Goal: Transaction & Acquisition: Purchase product/service

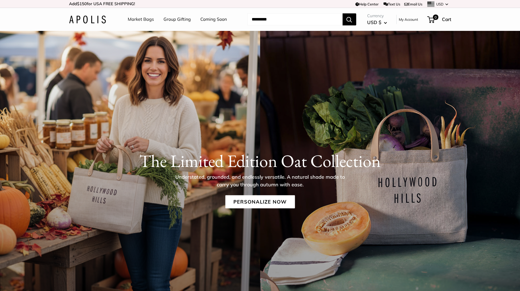
click at [138, 18] on link "Market Bags" at bounding box center [141, 19] width 26 height 8
click at [282, 199] on link "Personalize Now" at bounding box center [260, 201] width 70 height 13
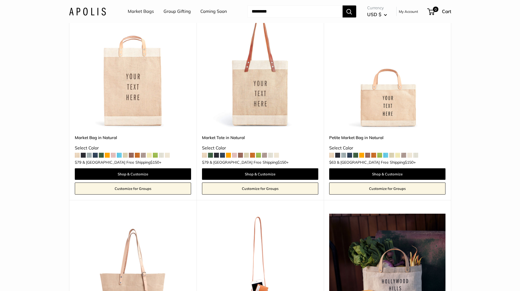
scroll to position [90, 0]
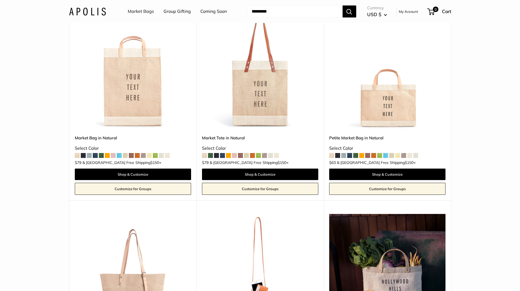
click at [228, 138] on link "Market Tote in Natural" at bounding box center [260, 138] width 116 height 6
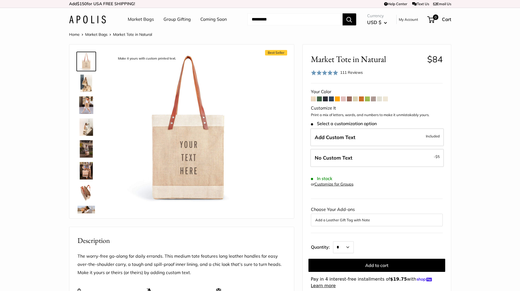
click at [338, 99] on span at bounding box center [337, 98] width 5 height 5
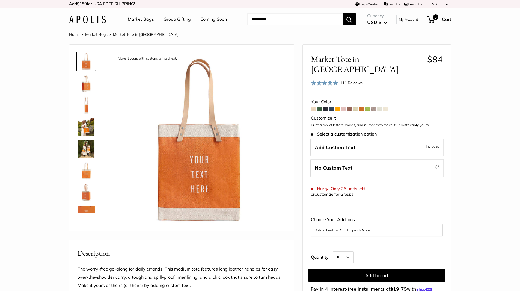
click at [345, 106] on span at bounding box center [343, 108] width 5 height 5
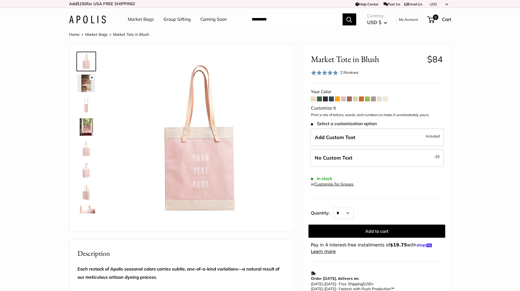
click at [355, 99] on span at bounding box center [355, 98] width 5 height 5
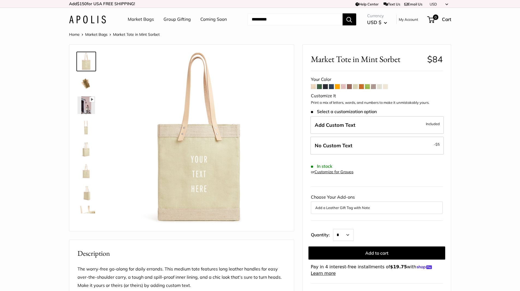
click at [375, 85] on span at bounding box center [373, 86] width 5 height 5
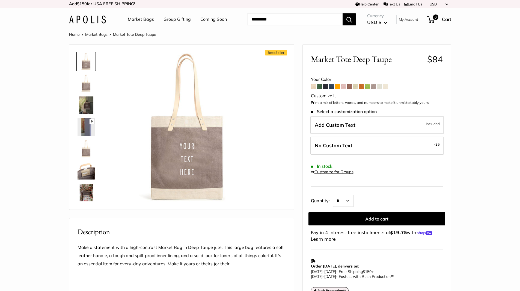
click at [382, 86] on span at bounding box center [379, 86] width 5 height 5
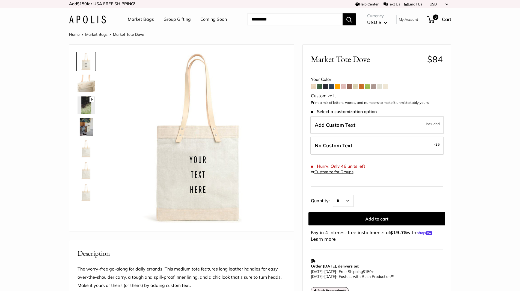
click at [387, 87] on span at bounding box center [385, 86] width 5 height 5
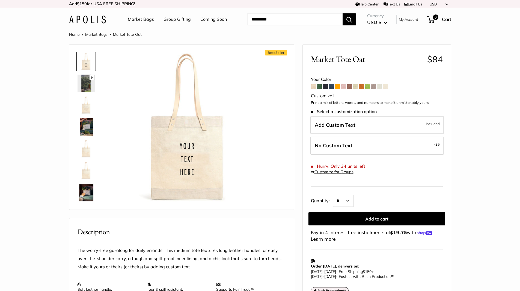
click at [313, 87] on span at bounding box center [313, 86] width 5 height 5
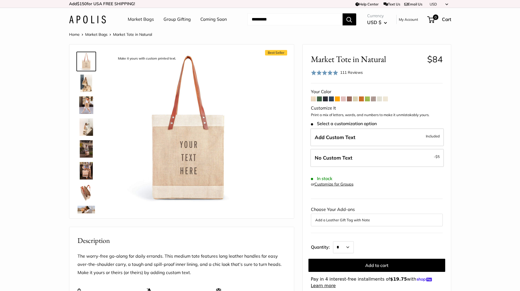
click at [387, 98] on span at bounding box center [385, 98] width 5 height 5
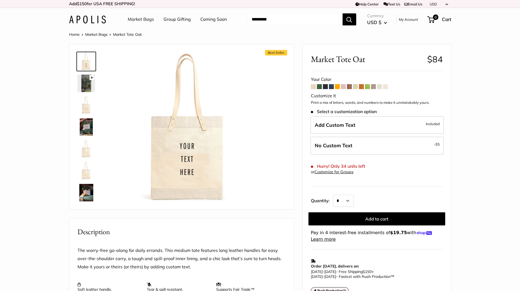
click at [91, 122] on img at bounding box center [86, 126] width 17 height 17
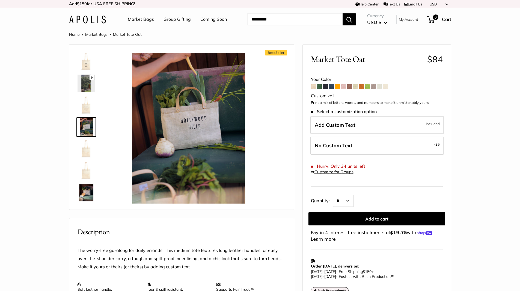
click at [87, 110] on img at bounding box center [86, 104] width 17 height 17
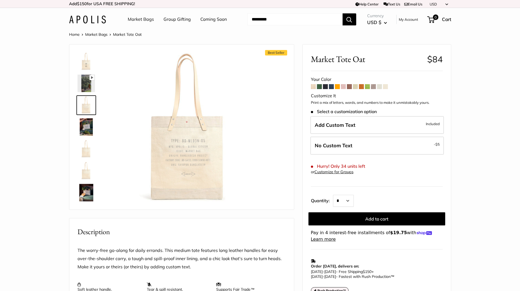
click at [87, 151] on img at bounding box center [86, 148] width 17 height 17
click at [314, 88] on span at bounding box center [313, 86] width 5 height 5
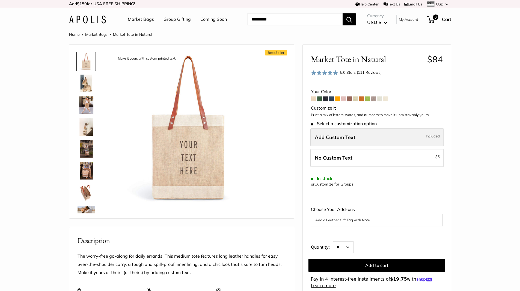
click at [351, 142] on label "Add Custom Text Included" at bounding box center [376, 137] width 133 height 18
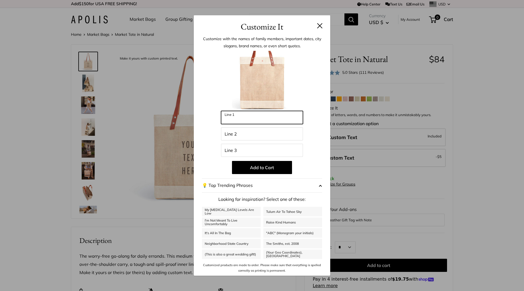
click at [251, 117] on input "Line 1" at bounding box center [262, 117] width 82 height 13
click at [318, 27] on button at bounding box center [319, 25] width 5 height 5
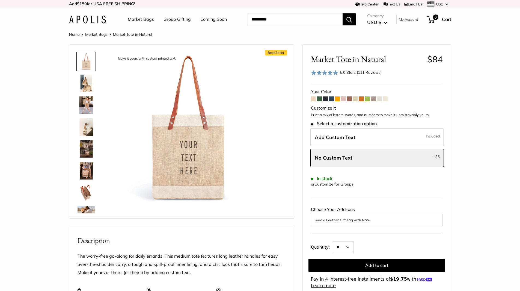
click at [385, 99] on span at bounding box center [385, 98] width 5 height 5
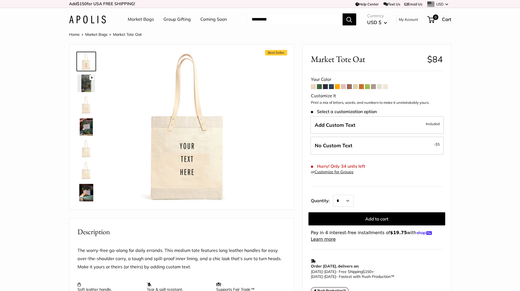
click at [379, 88] on span at bounding box center [379, 86] width 5 height 5
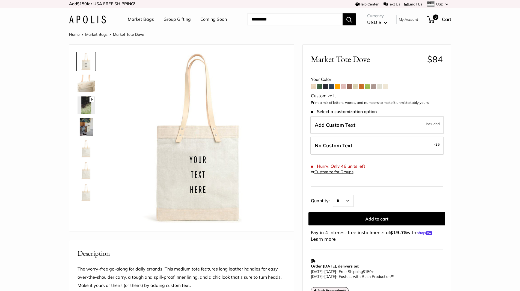
click at [368, 86] on span at bounding box center [367, 86] width 5 height 5
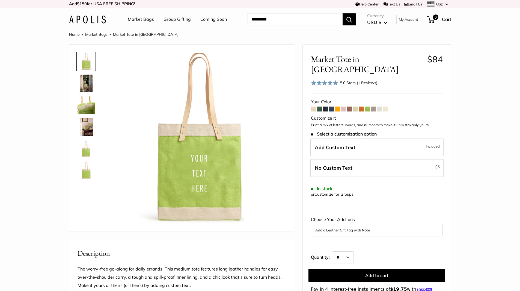
click at [374, 106] on span at bounding box center [373, 108] width 5 height 5
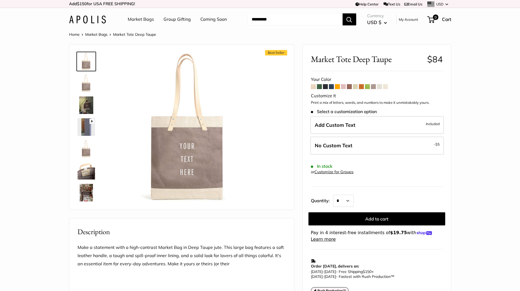
click at [312, 86] on span at bounding box center [313, 86] width 5 height 5
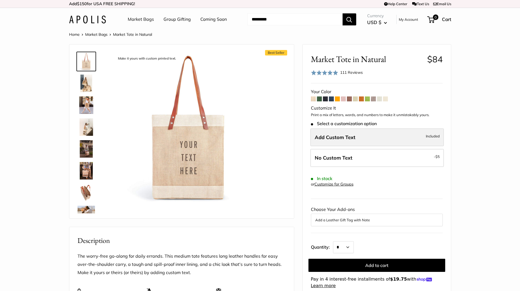
click at [365, 137] on label "Add Custom Text Included" at bounding box center [376, 137] width 133 height 18
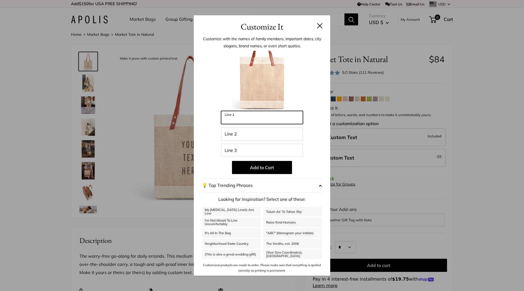
click at [261, 115] on input "Line 1" at bounding box center [262, 117] width 82 height 13
type input "********"
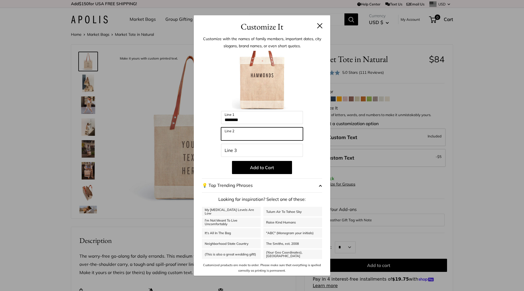
click at [253, 132] on input "Line 2" at bounding box center [262, 133] width 82 height 13
type input "*****"
click at [249, 118] on input "********" at bounding box center [262, 117] width 82 height 13
type input "*********"
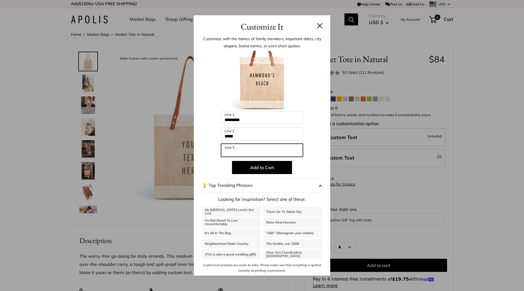
click at [281, 148] on input "Line 3" at bounding box center [262, 150] width 82 height 13
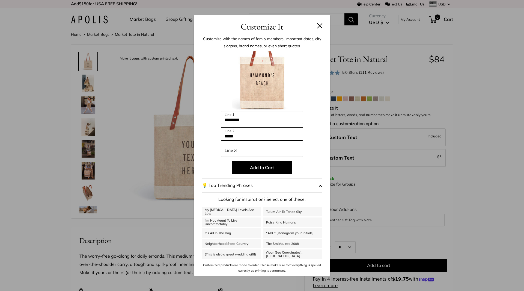
drag, startPoint x: 249, startPoint y: 135, endPoint x: 252, endPoint y: 133, distance: 2.9
click at [252, 133] on input "*****" at bounding box center [262, 133] width 82 height 13
click at [93, 191] on div "Customize It Customize with the names of family members, important dates, city …" at bounding box center [262, 145] width 524 height 291
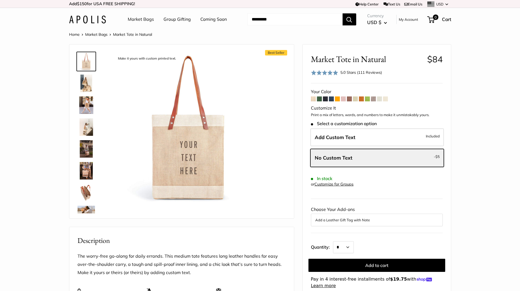
click at [91, 191] on img at bounding box center [86, 192] width 17 height 17
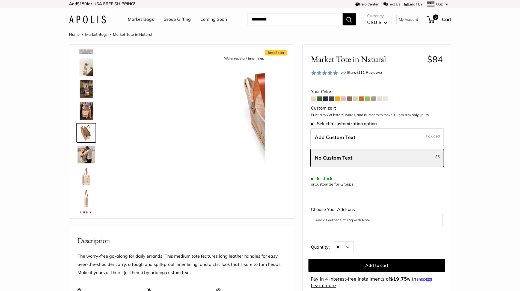
scroll to position [61, 0]
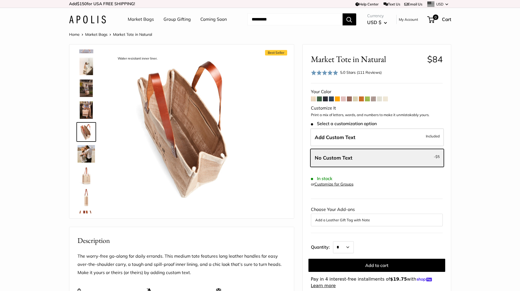
click at [91, 178] on img at bounding box center [86, 175] width 17 height 17
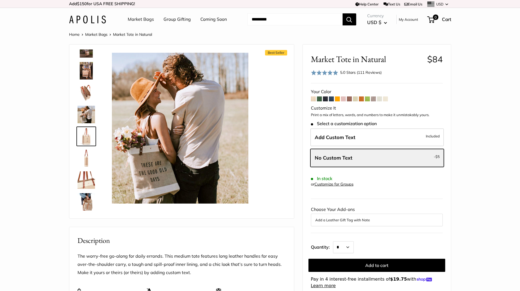
scroll to position [104, 0]
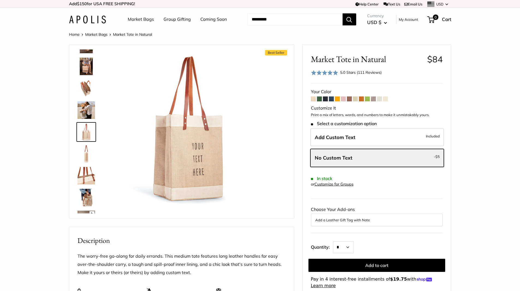
click at [85, 179] on img at bounding box center [86, 175] width 17 height 17
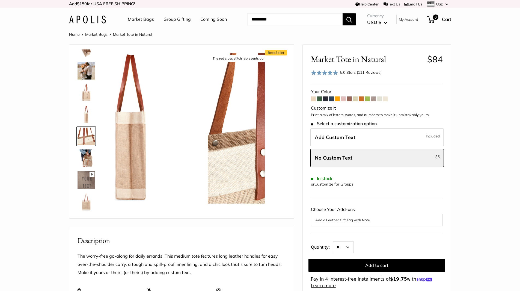
scroll to position [148, 0]
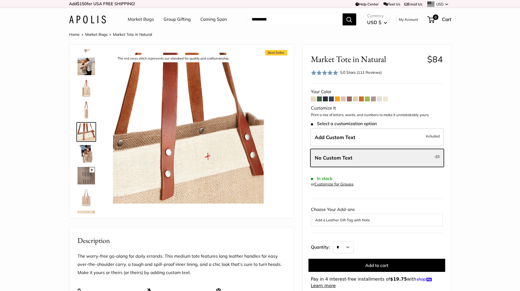
click at [89, 192] on img at bounding box center [86, 197] width 17 height 17
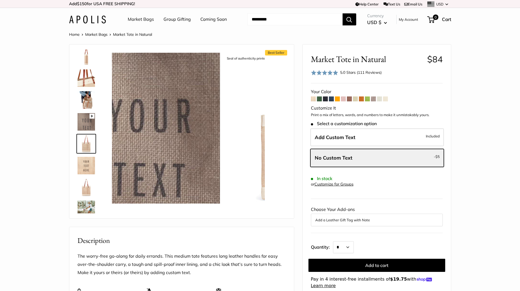
scroll to position [213, 0]
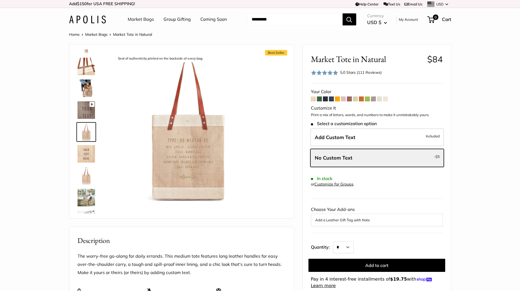
click at [84, 92] on img at bounding box center [86, 87] width 17 height 17
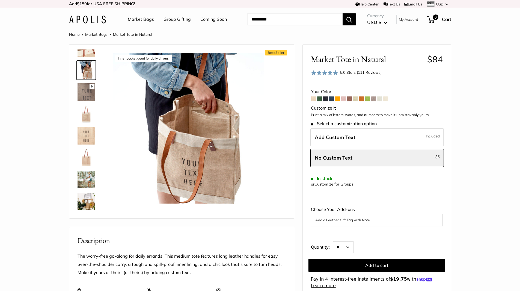
scroll to position [217, 0]
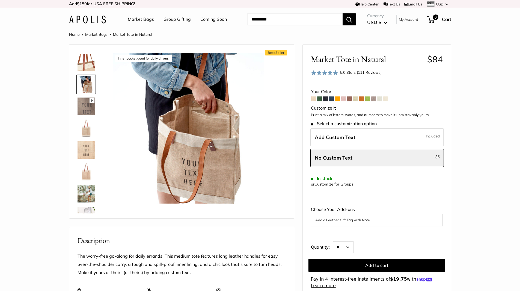
click at [91, 186] on img at bounding box center [86, 193] width 17 height 17
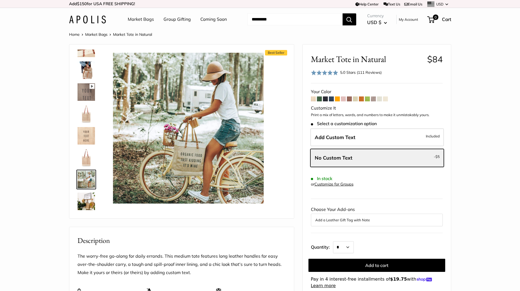
click at [89, 204] on img at bounding box center [86, 200] width 17 height 17
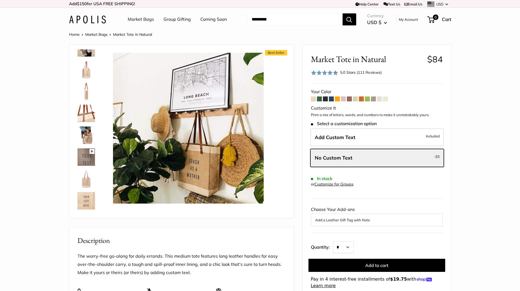
click at [89, 137] on img at bounding box center [86, 134] width 17 height 17
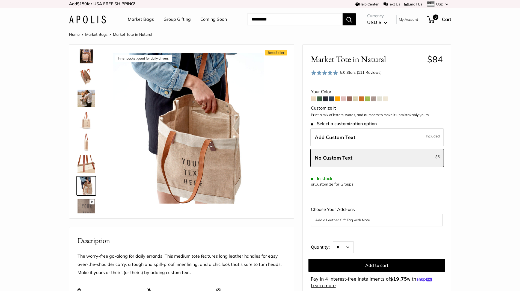
click at [89, 84] on img at bounding box center [86, 76] width 17 height 17
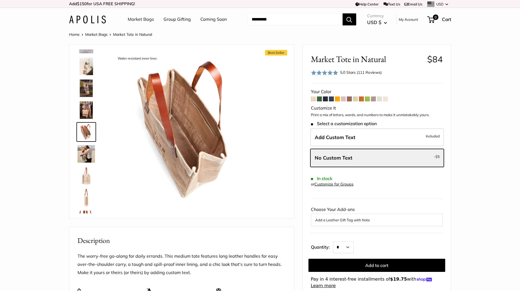
click at [88, 146] on img at bounding box center [86, 153] width 17 height 17
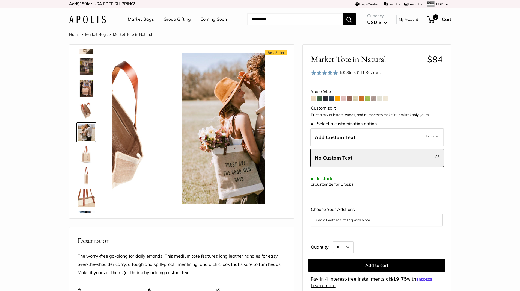
scroll to position [82, 0]
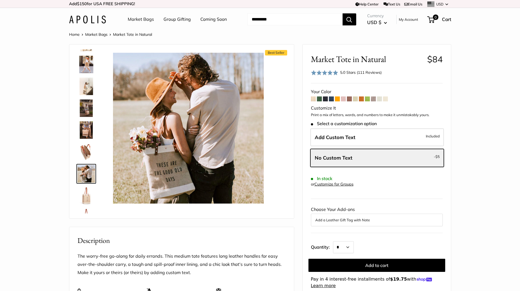
click at [85, 131] on img at bounding box center [86, 129] width 17 height 17
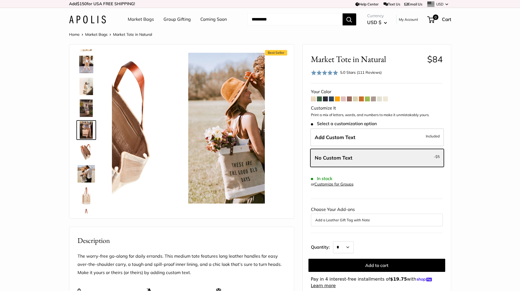
scroll to position [39, 0]
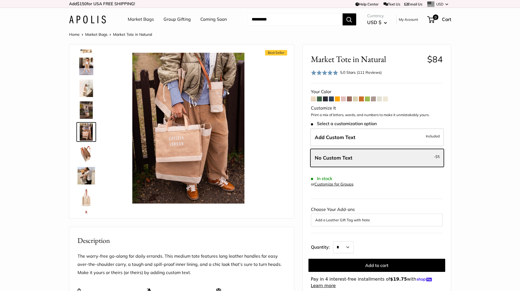
click at [90, 115] on img at bounding box center [86, 109] width 17 height 17
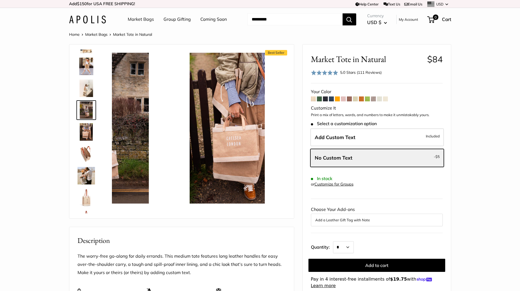
scroll to position [17, 0]
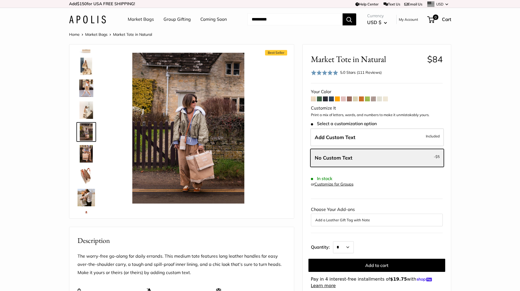
click at [94, 106] on img at bounding box center [86, 109] width 17 height 17
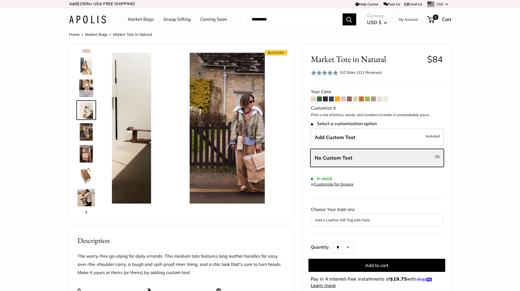
scroll to position [0, 0]
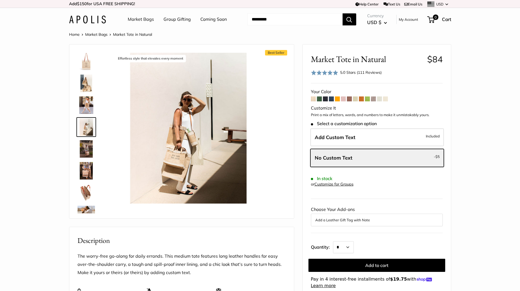
click at [88, 101] on img at bounding box center [86, 104] width 17 height 17
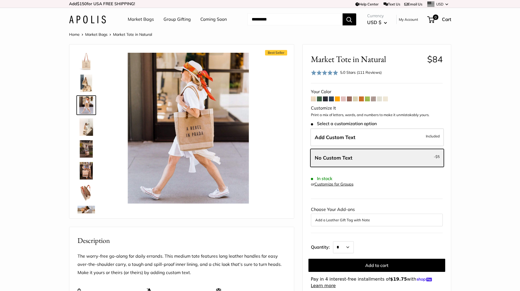
click at [82, 88] on img at bounding box center [86, 83] width 17 height 17
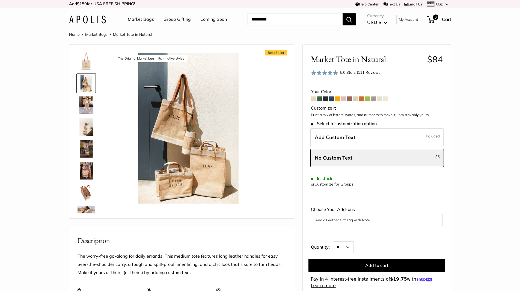
click at [89, 69] on img at bounding box center [86, 61] width 17 height 17
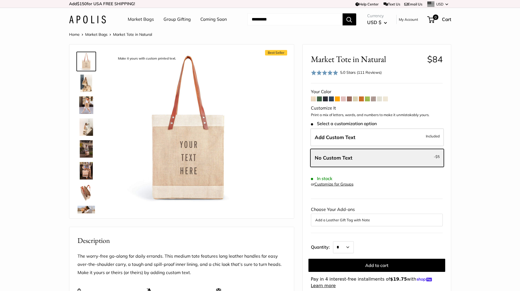
click at [384, 218] on button "Add a Leather Gift Tag with Note" at bounding box center [376, 219] width 123 height 7
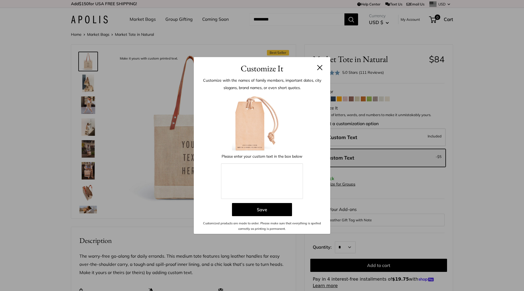
click at [321, 70] on button at bounding box center [319, 67] width 5 height 5
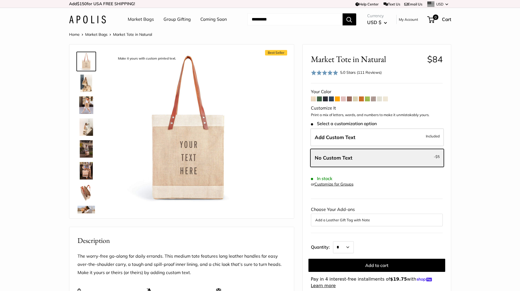
click at [91, 85] on img at bounding box center [86, 83] width 17 height 17
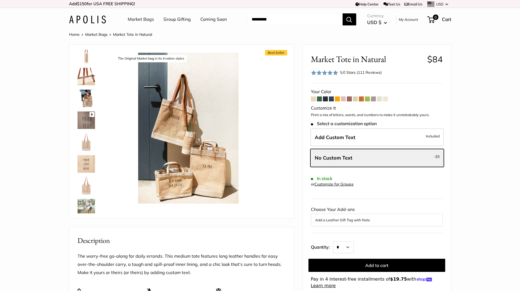
scroll to position [231, 0]
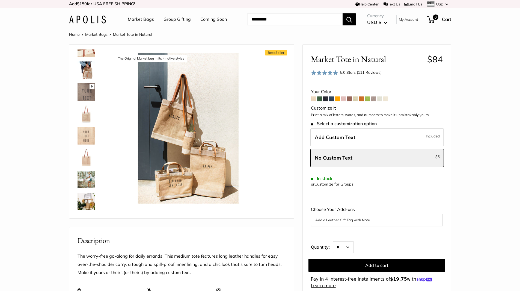
click at [88, 202] on img at bounding box center [86, 200] width 17 height 17
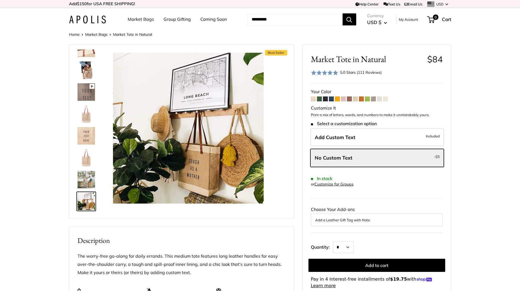
click at [86, 182] on img at bounding box center [86, 179] width 17 height 17
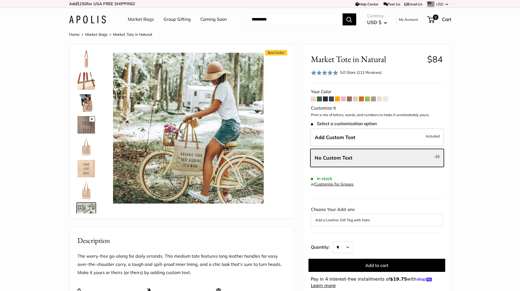
scroll to position [199, 0]
click at [85, 99] on img at bounding box center [86, 102] width 17 height 17
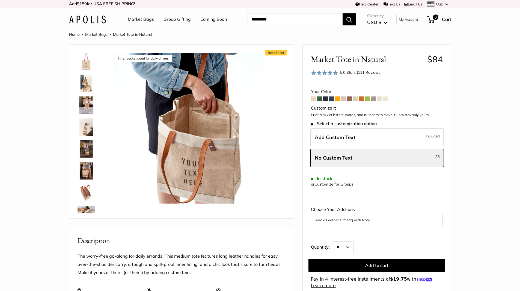
scroll to position [0, 0]
click at [88, 126] on img at bounding box center [86, 126] width 17 height 17
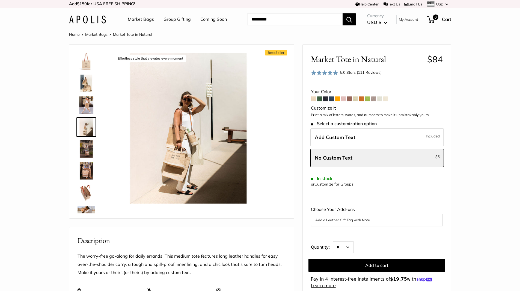
click at [84, 143] on img at bounding box center [86, 148] width 17 height 17
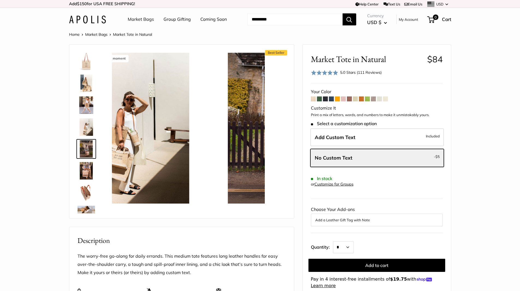
scroll to position [17, 0]
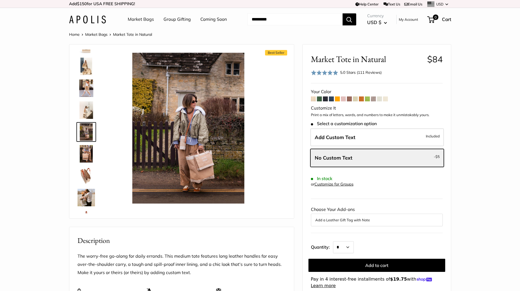
click at [88, 95] on img at bounding box center [86, 87] width 17 height 17
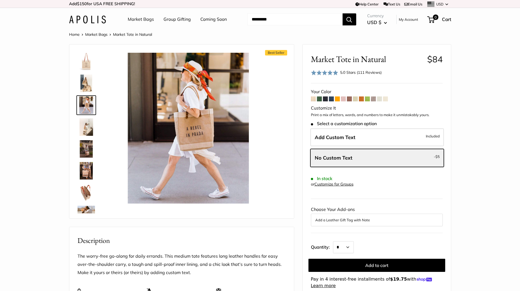
click at [90, 82] on img at bounding box center [86, 83] width 17 height 17
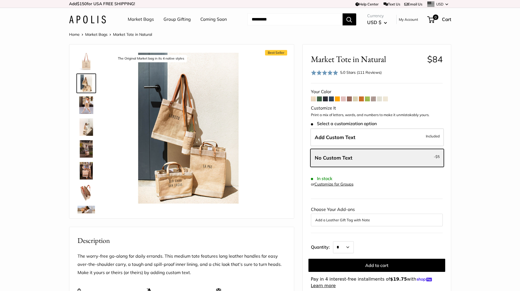
click at [89, 66] on img at bounding box center [86, 61] width 17 height 17
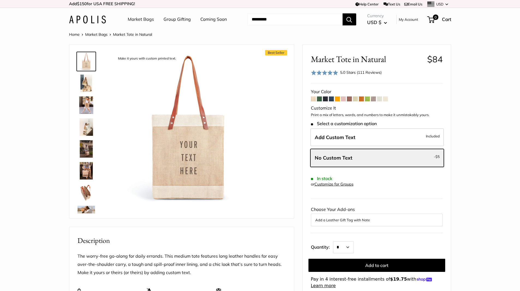
click at [87, 77] on img at bounding box center [86, 83] width 17 height 17
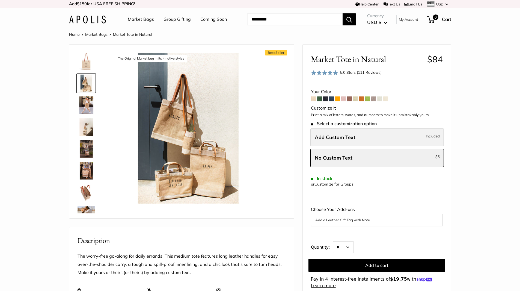
click at [377, 135] on label "Add Custom Text Included" at bounding box center [376, 137] width 133 height 18
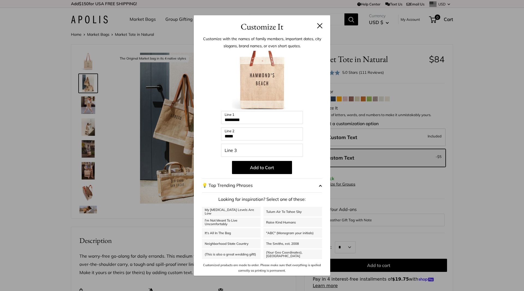
click at [309, 186] on button "💡 Top Trending Phrases" at bounding box center [262, 185] width 120 height 14
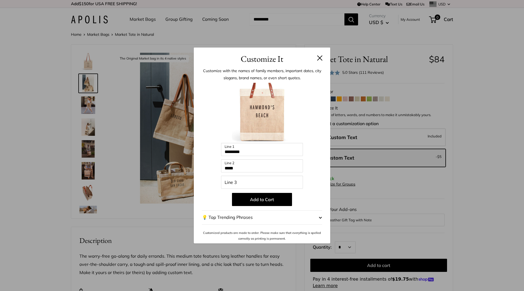
click at [302, 217] on button "💡 Top Trending Phrases" at bounding box center [262, 217] width 120 height 14
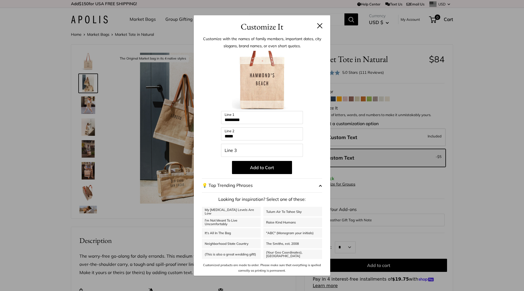
click at [309, 186] on button "💡 Top Trending Phrases" at bounding box center [262, 185] width 120 height 14
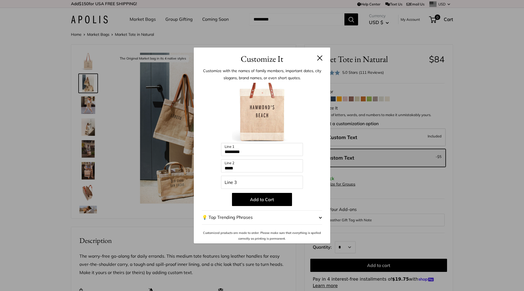
click at [309, 216] on button "💡 Top Trending Phrases" at bounding box center [262, 217] width 120 height 14
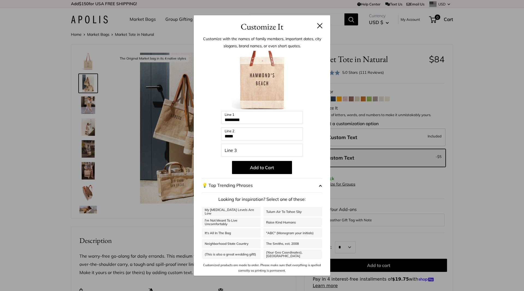
click at [312, 189] on button "💡 Top Trending Phrases" at bounding box center [262, 185] width 120 height 14
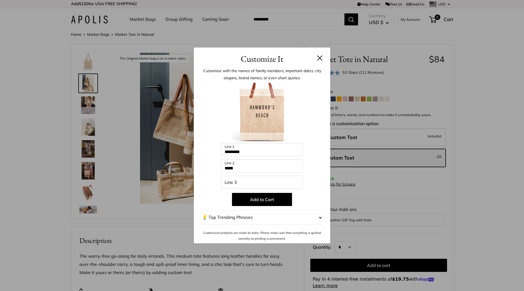
click at [318, 55] on button at bounding box center [319, 57] width 5 height 5
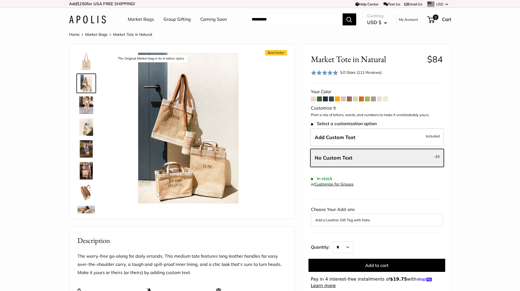
click at [313, 99] on span at bounding box center [313, 98] width 5 height 5
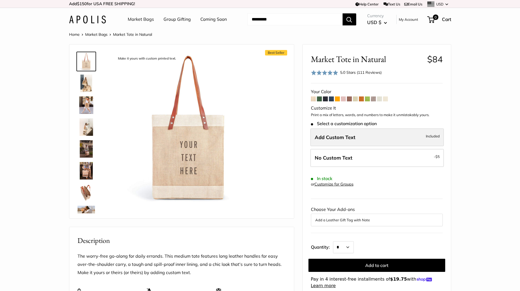
click at [367, 132] on label "Add Custom Text Included" at bounding box center [376, 137] width 133 height 18
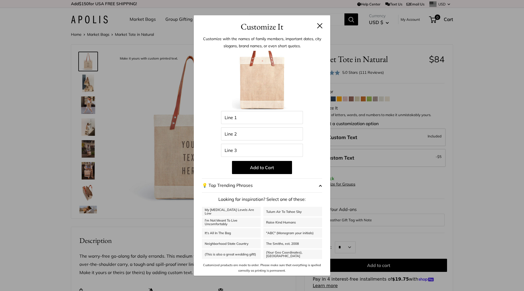
click at [319, 27] on button at bounding box center [319, 25] width 5 height 5
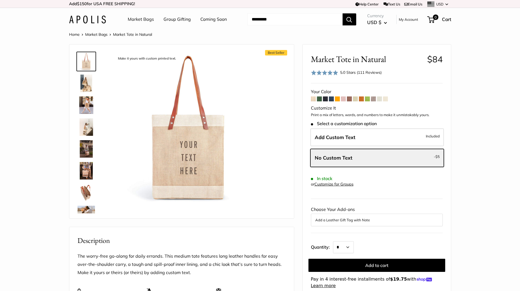
click at [81, 86] on img at bounding box center [86, 83] width 17 height 17
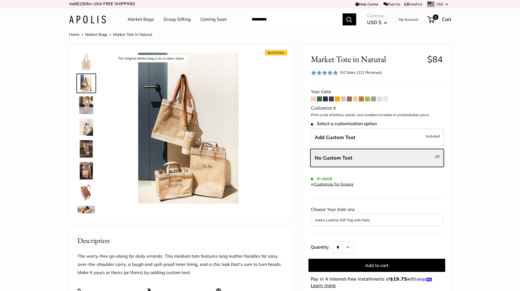
click at [87, 65] on img at bounding box center [86, 61] width 17 height 17
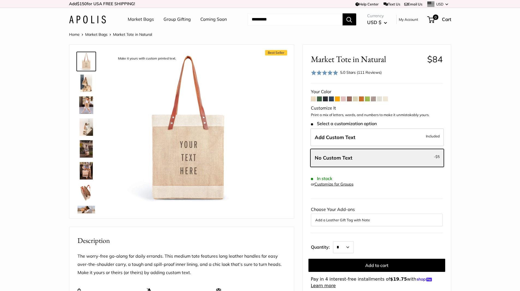
click at [91, 105] on img at bounding box center [86, 104] width 17 height 17
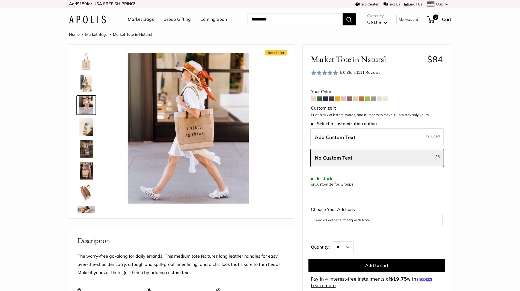
click at [86, 91] on img at bounding box center [86, 83] width 17 height 17
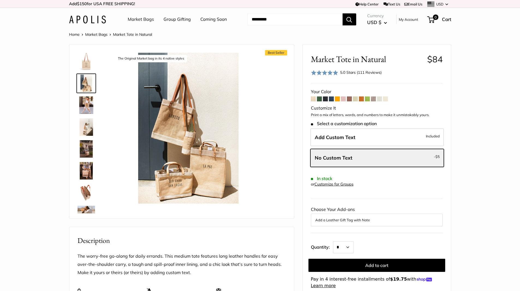
click at [89, 67] on img at bounding box center [86, 61] width 17 height 17
